Goal: Task Accomplishment & Management: Complete application form

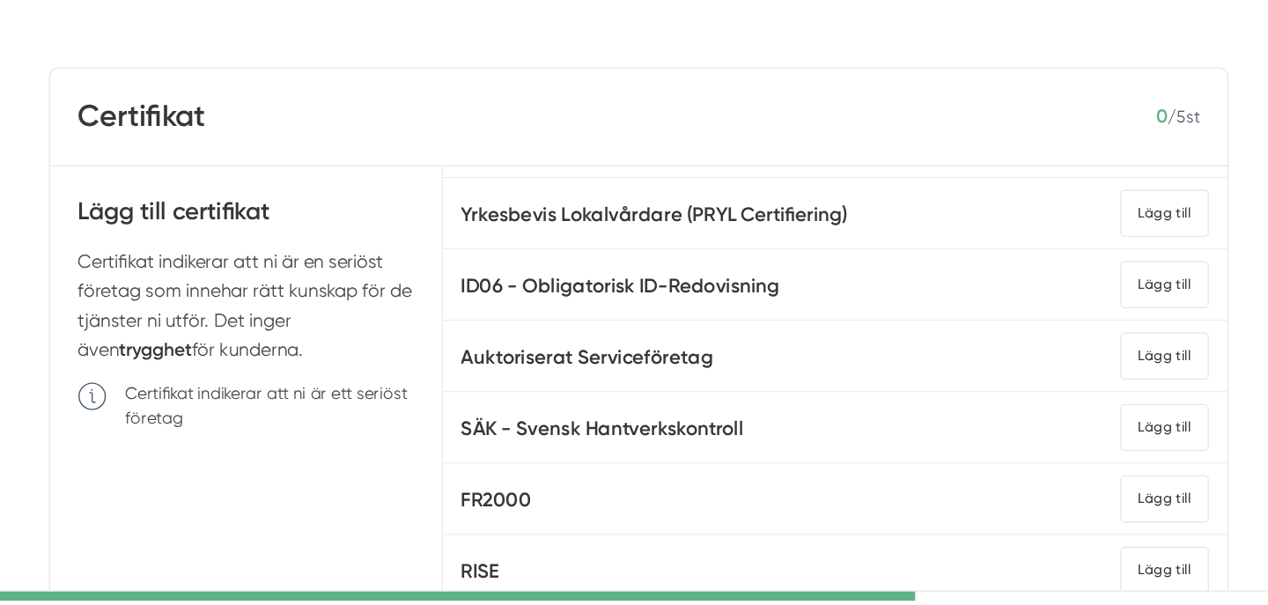
scroll to position [46, 0]
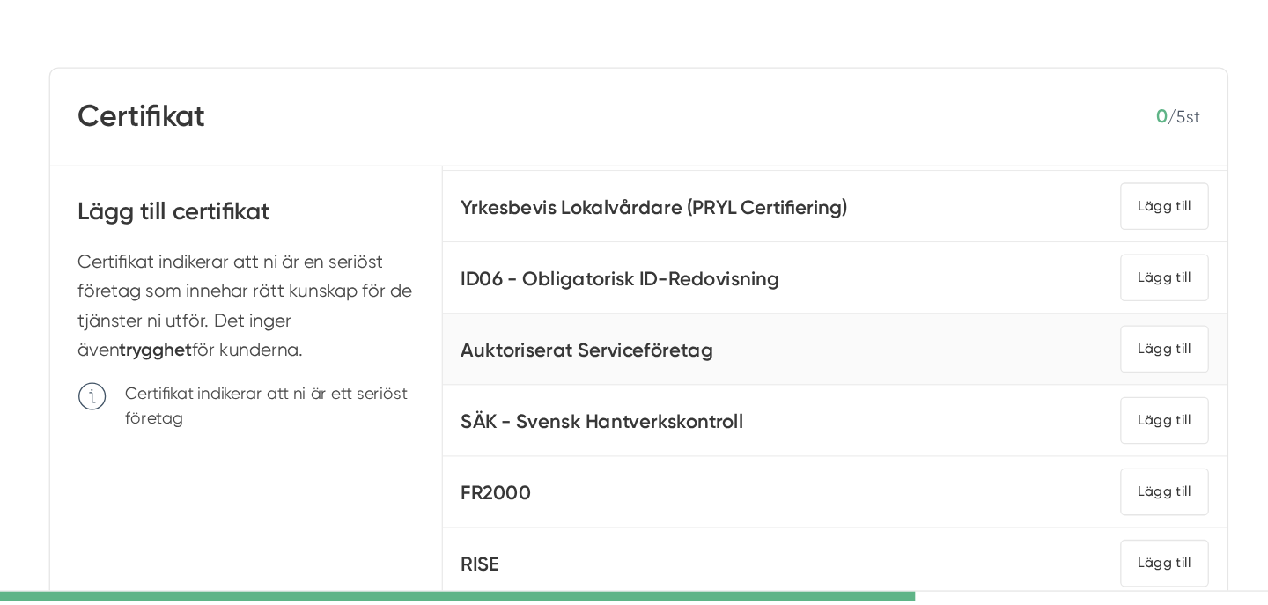
click at [558, 337] on h5 "Auktoriserat Serviceföretag" at bounding box center [595, 343] width 193 height 24
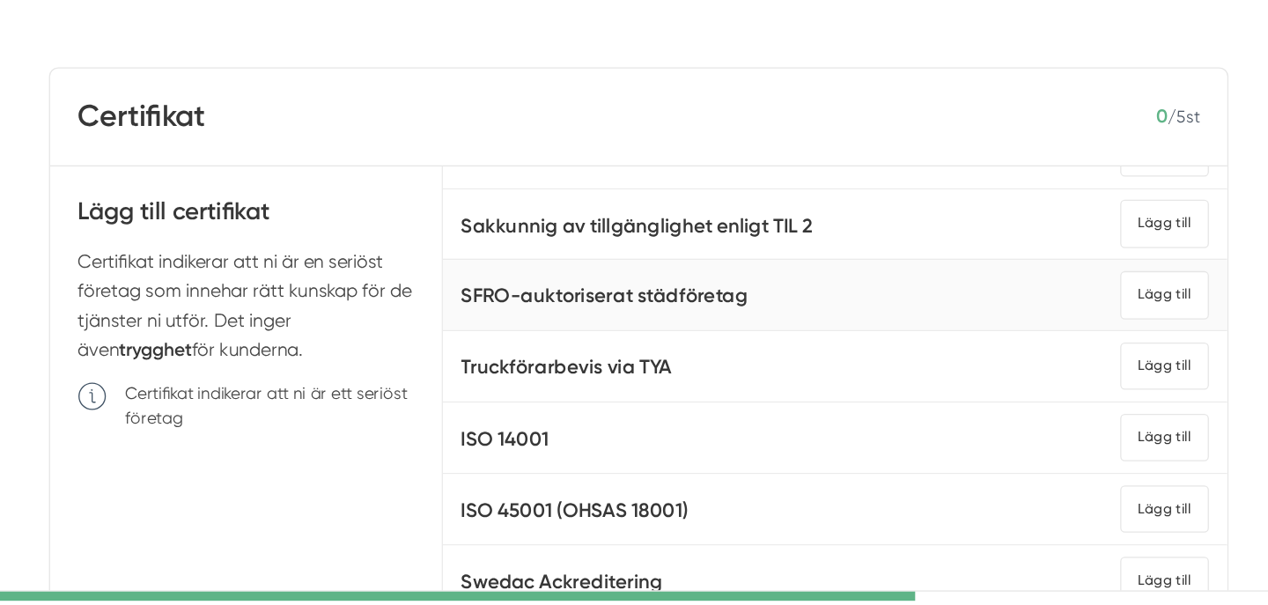
scroll to position [454, 0]
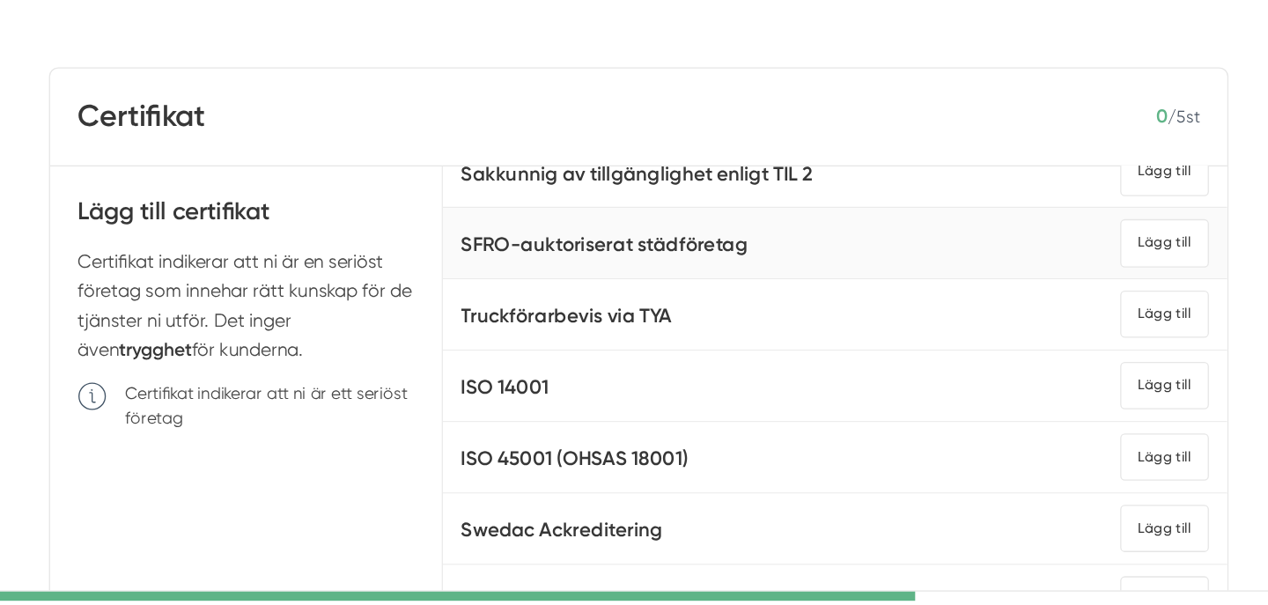
click at [521, 267] on h5 "SFRO-auktoriserat städföretag" at bounding box center [608, 262] width 219 height 24
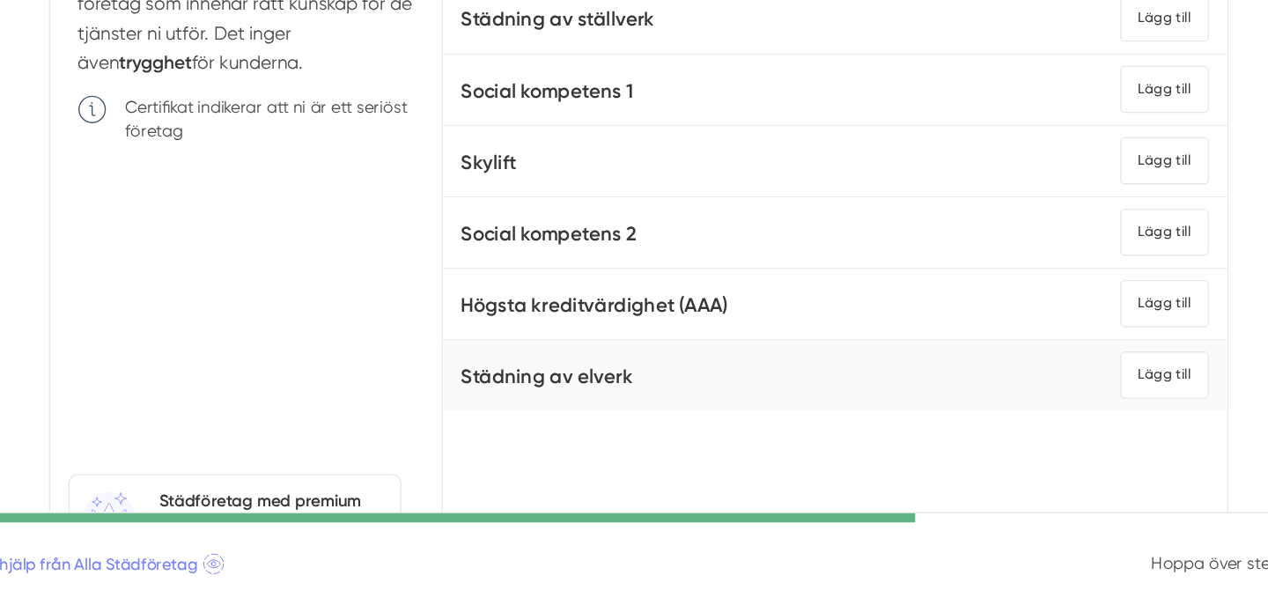
scroll to position [773, 0]
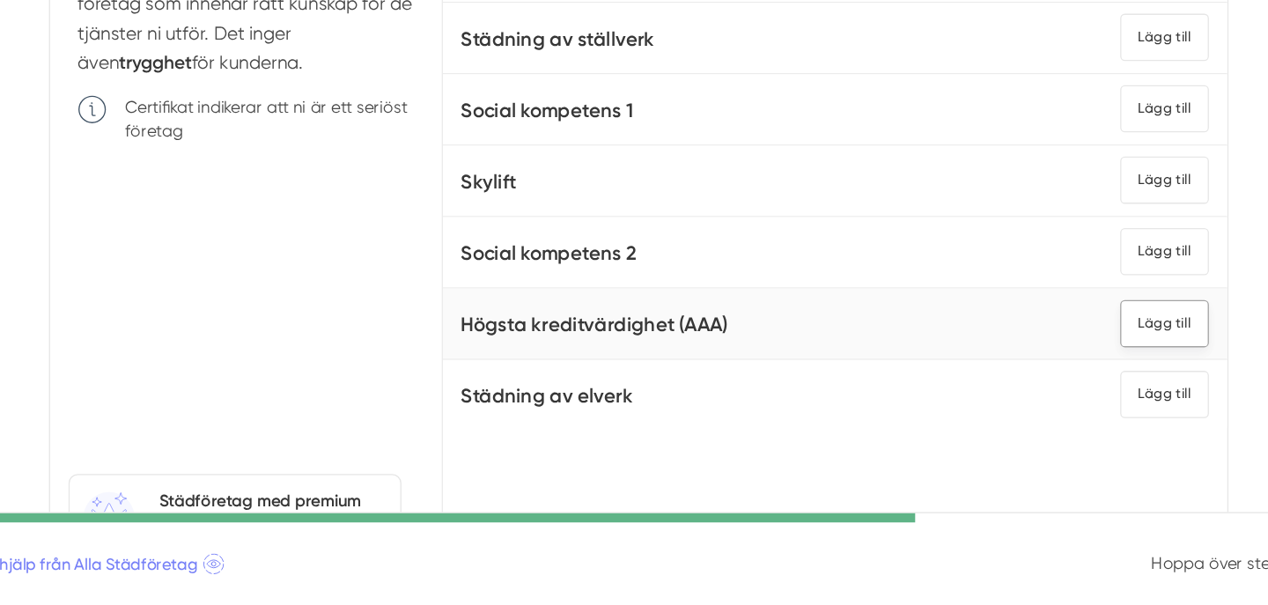
click at [1024, 376] on div "Lägg till" at bounding box center [1036, 383] width 68 height 36
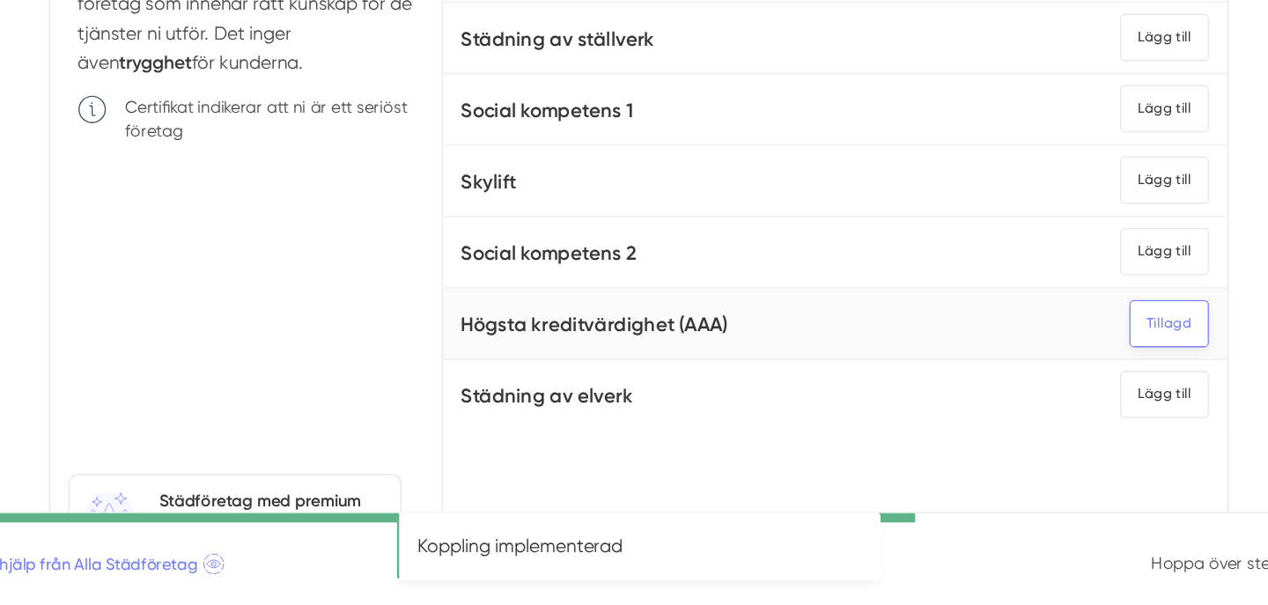
click at [1059, 381] on div "Tillagd" at bounding box center [1039, 383] width 61 height 36
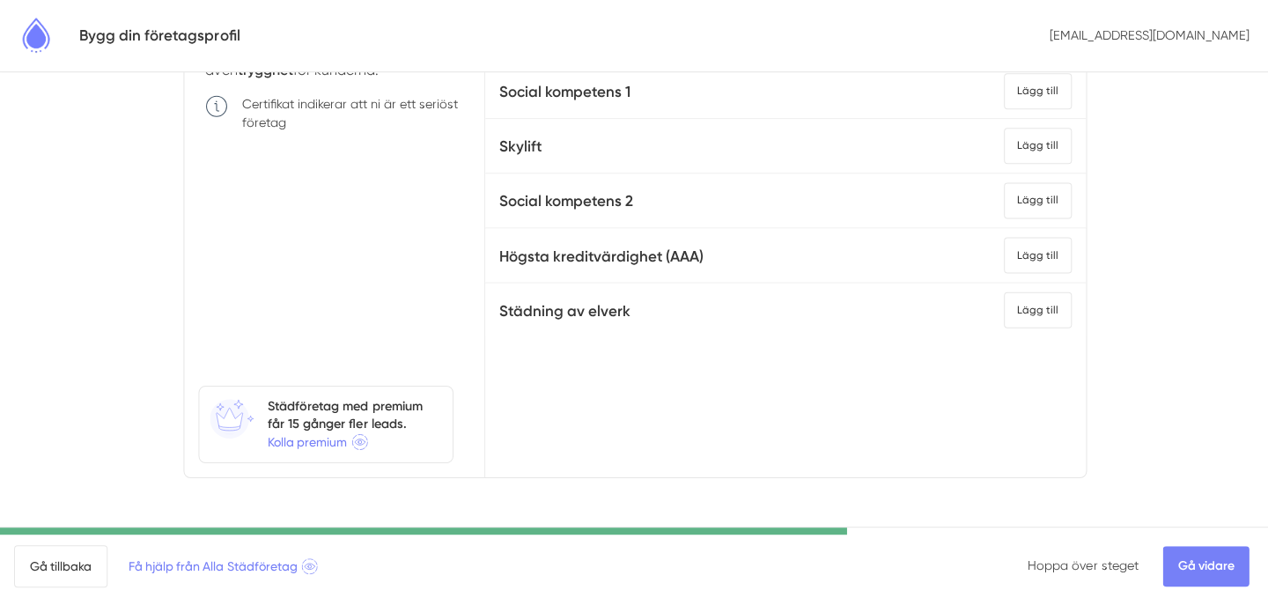
scroll to position [271, 0]
click at [1203, 567] on link "Gå vidare" at bounding box center [1204, 566] width 86 height 41
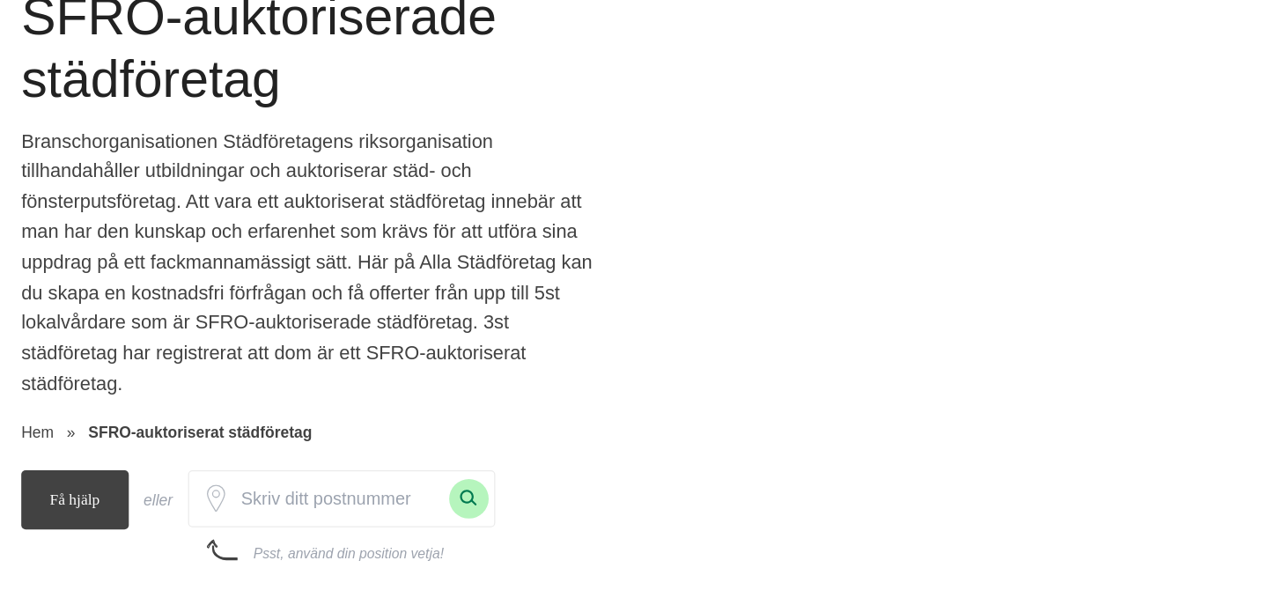
scroll to position [120, 0]
